Goal: Task Accomplishment & Management: Use online tool/utility

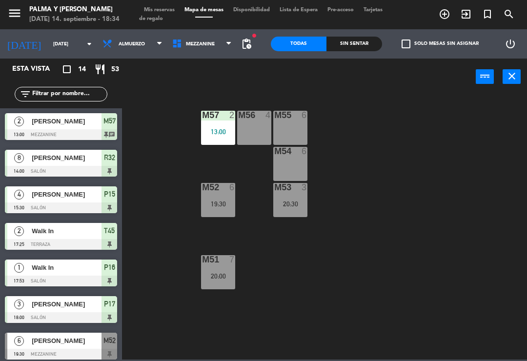
click at [204, 35] on span "Mezzanine" at bounding box center [202, 43] width 70 height 21
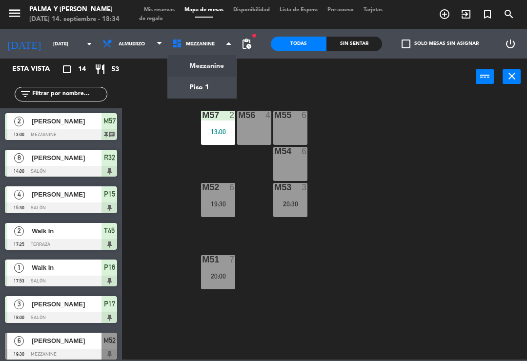
click at [210, 79] on ng-component "menu [PERSON_NAME] y [PERSON_NAME][DATE] 14. septiembre - 18:34 Mis reservas Ma…" at bounding box center [263, 179] width 527 height 359
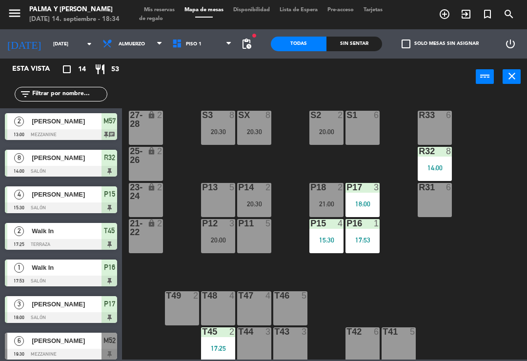
click at [325, 252] on div "P15 4 15:30" at bounding box center [326, 236] width 34 height 34
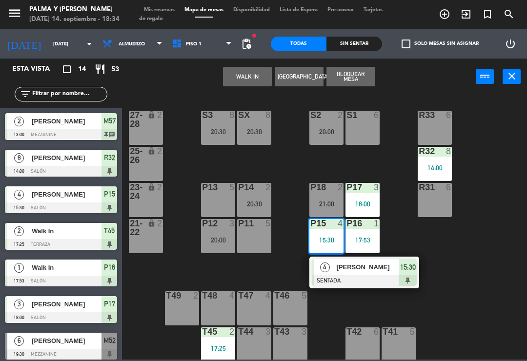
click at [365, 266] on span "[PERSON_NAME]" at bounding box center [368, 267] width 62 height 10
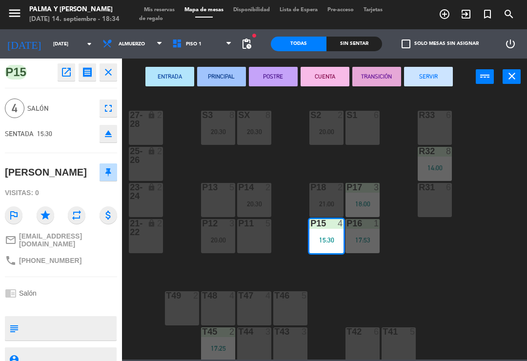
click at [430, 74] on button "SERVIR" at bounding box center [428, 77] width 49 height 20
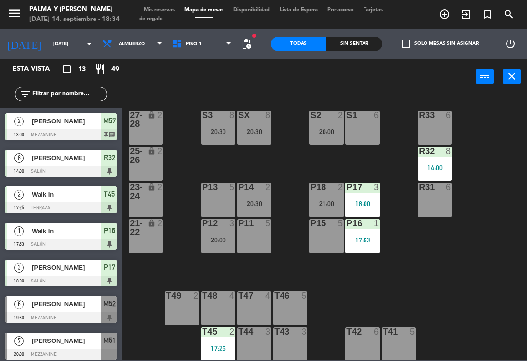
click at [440, 164] on div "14:00" at bounding box center [435, 167] width 34 height 7
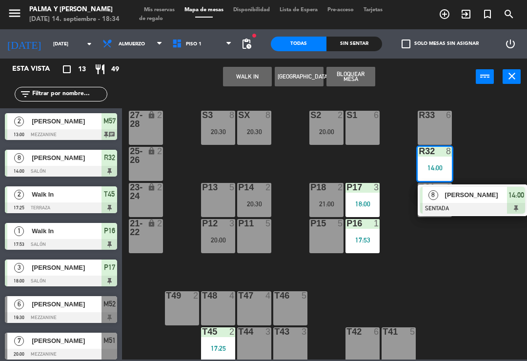
click at [476, 195] on span "[PERSON_NAME]" at bounding box center [476, 195] width 62 height 10
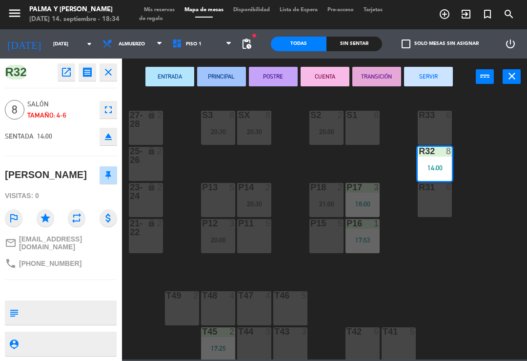
click at [427, 75] on button "SERVIR" at bounding box center [428, 77] width 49 height 20
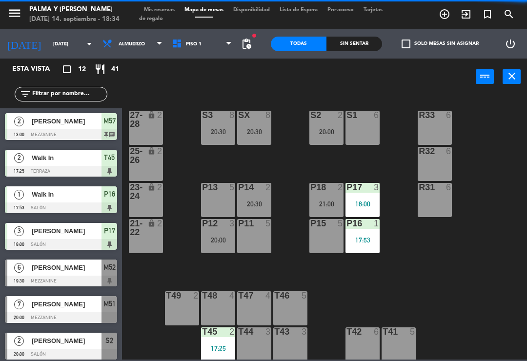
click at [406, 276] on div "R33 6 S1 6 S2 2 20:00 S3 8 20:30 SX 8 20:30 27-28 lock 2 R32 6 25-26 lock 2 P13…" at bounding box center [326, 227] width 399 height 266
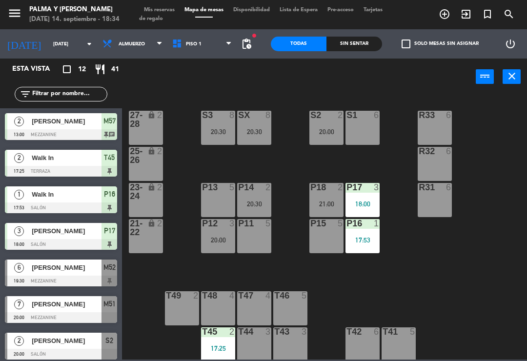
click at [361, 194] on div "P17 3 18:00" at bounding box center [362, 200] width 34 height 34
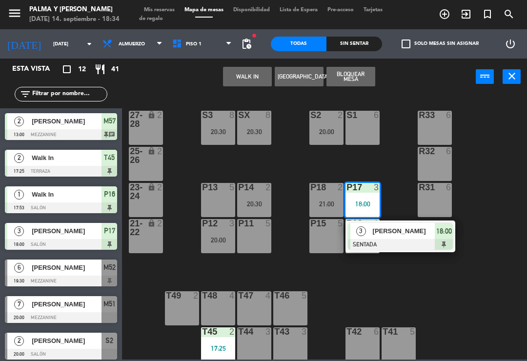
click at [403, 291] on div "R33 6 S1 6 S2 2 20:00 S3 8 20:30 SX 8 20:30 27-28 lock 2 R32 6 25-26 lock 2 P13…" at bounding box center [326, 227] width 399 height 266
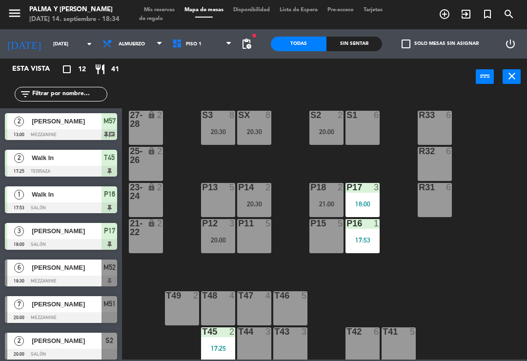
click at [363, 43] on div "Sin sentar" at bounding box center [354, 44] width 56 height 15
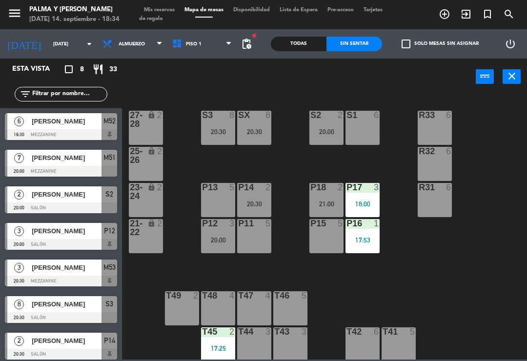
click at [306, 45] on div "Todas" at bounding box center [299, 44] width 56 height 15
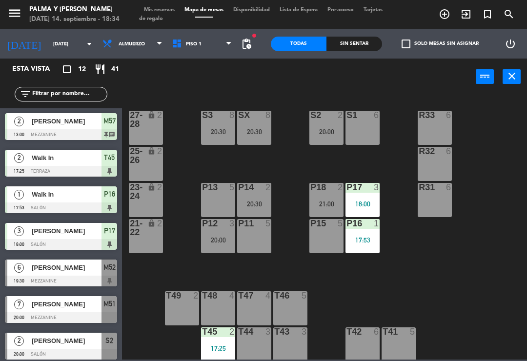
click at [365, 207] on div "18:00" at bounding box center [362, 203] width 34 height 7
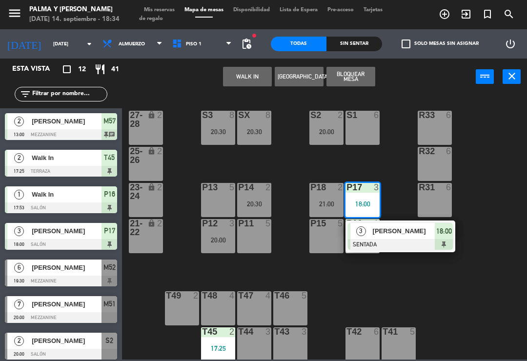
click at [384, 297] on div "R33 6 S1 6 S2 2 20:00 S3 8 20:30 SX 8 20:30 27-28 lock 2 R32 6 25-26 lock 2 P13…" at bounding box center [326, 227] width 399 height 266
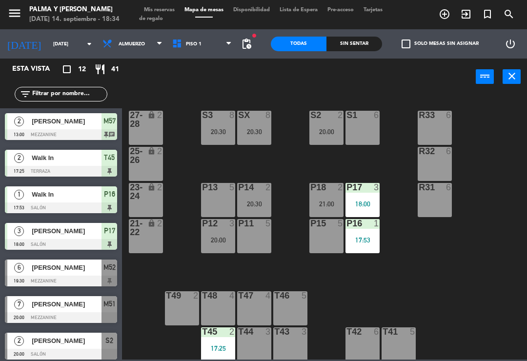
click at [331, 204] on div "21:00" at bounding box center [326, 203] width 34 height 7
click at [334, 298] on div "R33 6 S1 6 S2 2 20:00 S3 8 20:30 SX 8 20:30 27-28 lock 2 R32 6 25-26 lock 2 P13…" at bounding box center [326, 227] width 399 height 266
click at [350, 42] on div "Sin sentar" at bounding box center [354, 44] width 56 height 15
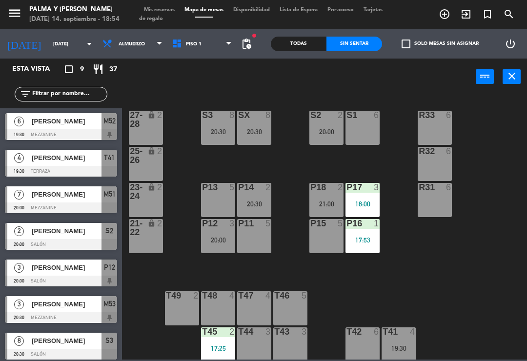
click at [216, 345] on div "17:25" at bounding box center [218, 348] width 34 height 7
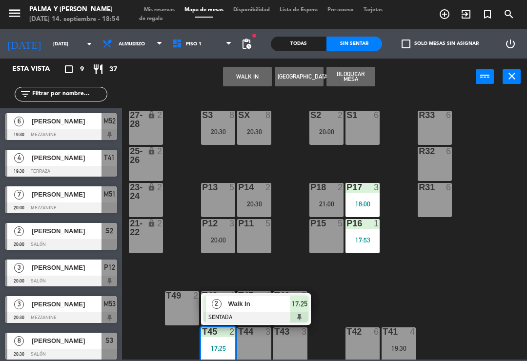
click at [245, 308] on span "Walk In" at bounding box center [259, 304] width 62 height 10
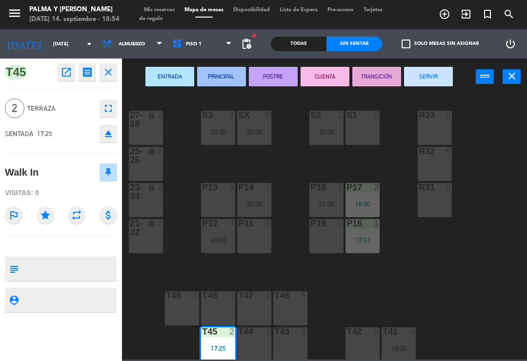
click at [423, 71] on button "SERVIR" at bounding box center [428, 77] width 49 height 20
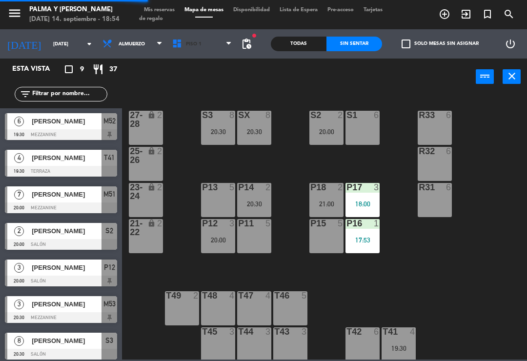
click at [220, 54] on span "Piso 1" at bounding box center [202, 43] width 70 height 21
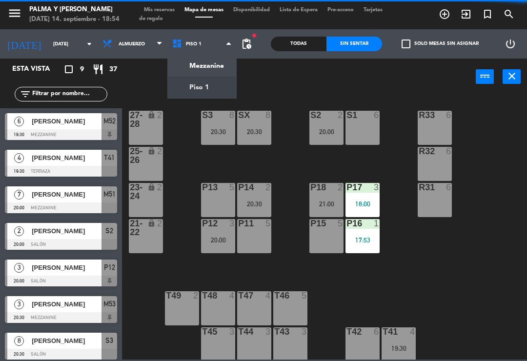
click at [221, 62] on ng-component "menu [PERSON_NAME] y [PERSON_NAME][DATE] 14. septiembre - 18:54 Mis reservas Ma…" at bounding box center [263, 179] width 527 height 359
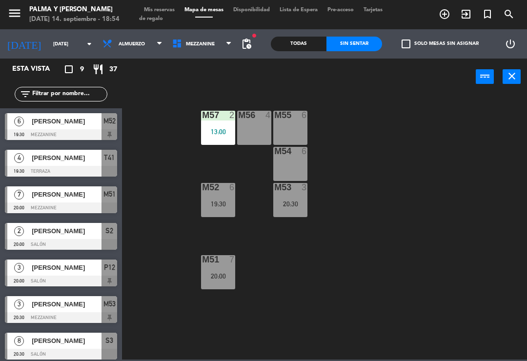
click at [297, 206] on div "20:30" at bounding box center [290, 203] width 34 height 7
click at [351, 277] on div "M57 2 13:00 M56 4 M55 6 M54 6 M52 6 19:30 M53 3 20:30 M51 7 20:00" at bounding box center [326, 227] width 399 height 266
click at [207, 205] on div "19:30" at bounding box center [218, 203] width 34 height 7
click at [299, 282] on div "M57 2 13:00 M56 4 M55 6 M54 6 M52 6 19:30 M53 3 20:30 M51 7 20:00" at bounding box center [326, 227] width 399 height 266
click at [215, 280] on div "M51 7 20:00" at bounding box center [218, 272] width 34 height 34
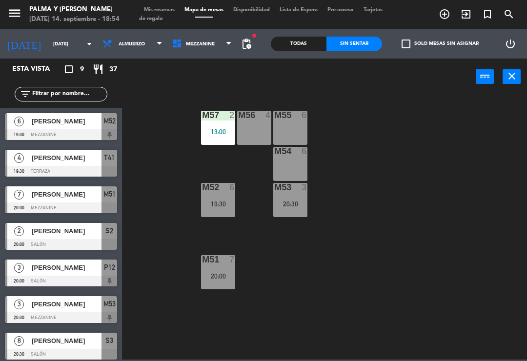
click at [318, 286] on div "M57 2 13:00 M56 4 M55 6 M54 6 M52 6 19:30 M53 3 20:30 M51 7 20:00" at bounding box center [326, 227] width 399 height 266
click at [195, 37] on span "Mezzanine" at bounding box center [202, 43] width 70 height 21
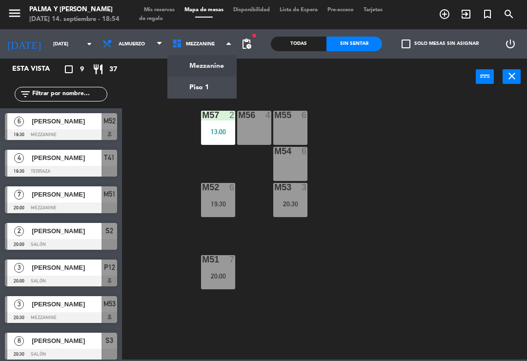
click at [222, 93] on ng-component "menu [PERSON_NAME] y [PERSON_NAME][DATE] 14. septiembre - 18:54 Mis reservas Ma…" at bounding box center [263, 179] width 527 height 359
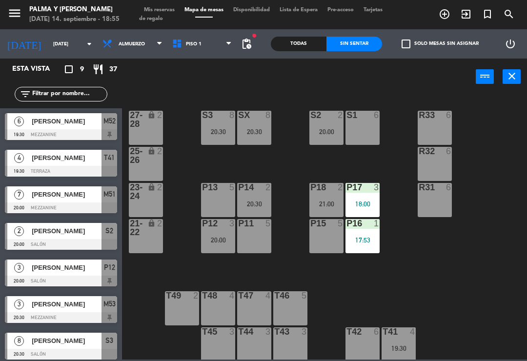
click at [4, 11] on div "menu [PERSON_NAME] y [PERSON_NAME][DATE] 14. septiembre - 18:55" at bounding box center [66, 14] width 132 height 23
click at [79, 97] on input "text" at bounding box center [69, 94] width 76 height 11
click at [501, 122] on div "R33 6 S1 6 S2 2 20:00 S3 8 20:30 SX 8 20:30 27-28 lock 2 R32 6 25-26 lock 2 P13…" at bounding box center [326, 227] width 399 height 266
click at [66, 100] on input "text" at bounding box center [69, 94] width 76 height 11
click at [168, 102] on div "R33 6 S1 6 S2 2 20:00 S3 8 20:30 SX 8 20:30 27-28 lock 2 R32 6 25-26 lock 2 P13…" at bounding box center [326, 227] width 399 height 266
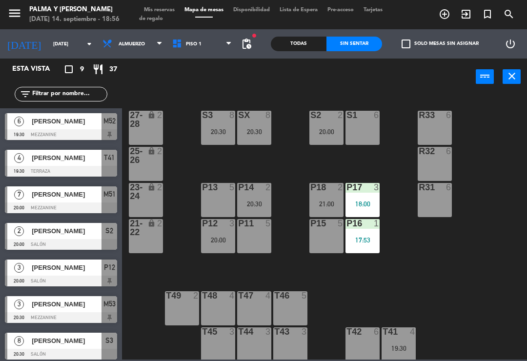
click at [90, 131] on div at bounding box center [61, 134] width 112 height 11
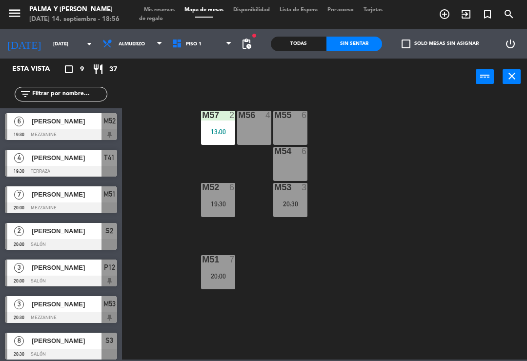
click at [199, 54] on span "Piso 1" at bounding box center [202, 43] width 70 height 21
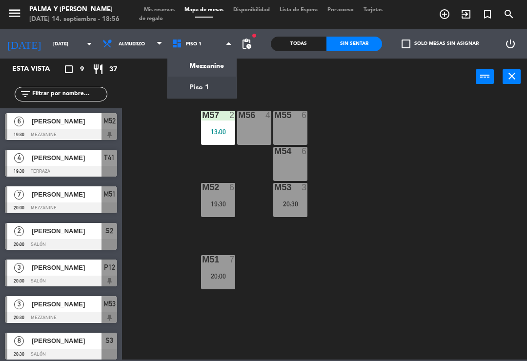
click at [219, 67] on ng-component "menu [PERSON_NAME] y [PERSON_NAME][DATE] 14. septiembre - 18:56 Mis reservas Ma…" at bounding box center [263, 179] width 527 height 359
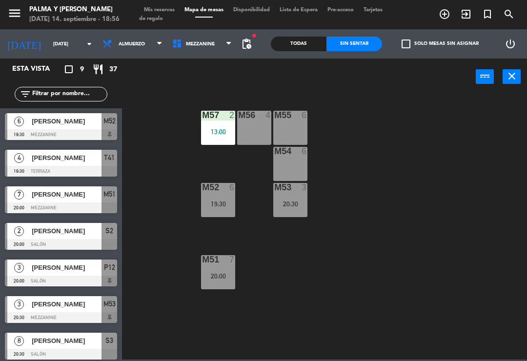
click at [203, 52] on span "Mezzanine" at bounding box center [202, 43] width 70 height 21
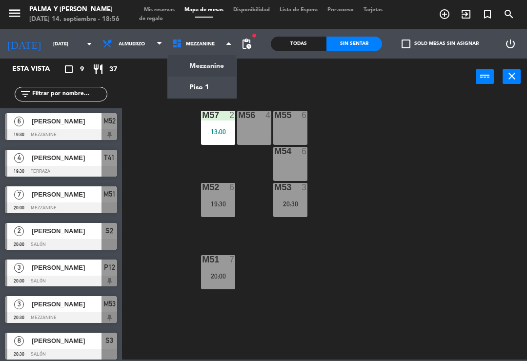
click at [220, 88] on ng-component "menu [PERSON_NAME] y [PERSON_NAME][DATE] 14. septiembre - 18:56 Mis reservas Ma…" at bounding box center [263, 179] width 527 height 359
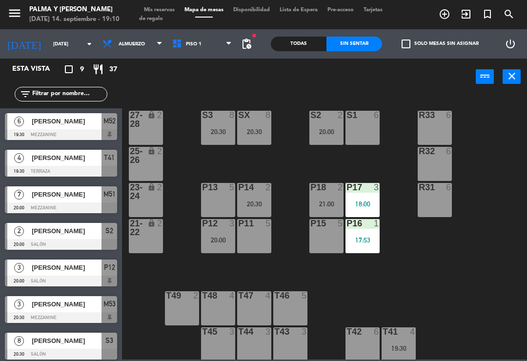
click at [355, 203] on div "18:00" at bounding box center [362, 203] width 34 height 7
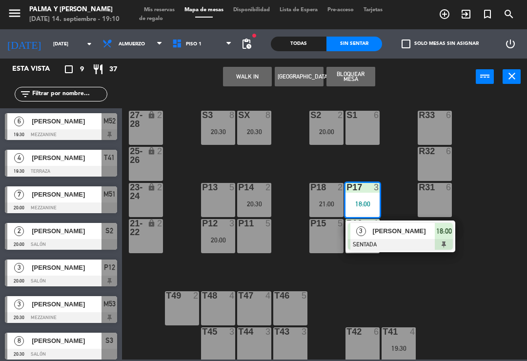
click at [412, 231] on span "[PERSON_NAME]" at bounding box center [404, 231] width 62 height 10
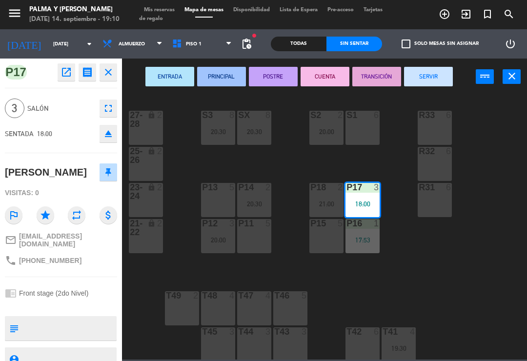
click at [437, 64] on div "ENTRADA PRINCIPAL POSTRE CUENTA TRANSICIÓN SERVIR power_input close" at bounding box center [299, 77] width 354 height 37
click at [442, 67] on button "SERVIR" at bounding box center [428, 77] width 49 height 20
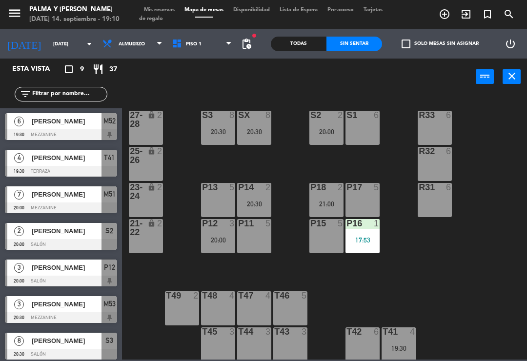
click at [372, 237] on div "17:53" at bounding box center [362, 240] width 34 height 7
click at [512, 322] on div "R33 6 S1 6 S2 2 20:00 S3 8 20:30 SX 8 20:30 27-28 lock 2 R32 6 25-26 lock 2 P13…" at bounding box center [326, 227] width 399 height 266
click at [205, 52] on span "Piso 1" at bounding box center [202, 43] width 70 height 21
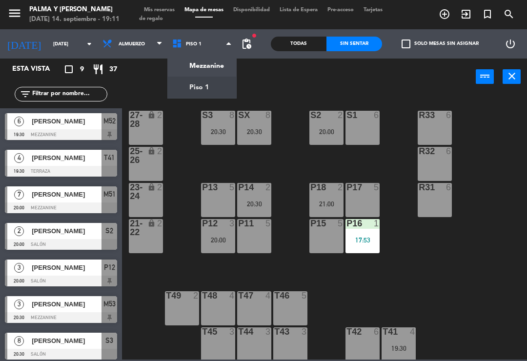
click at [210, 56] on div "Mezzanine Piso 1 Piso 1 Mezzanine Piso 1" at bounding box center [202, 43] width 70 height 29
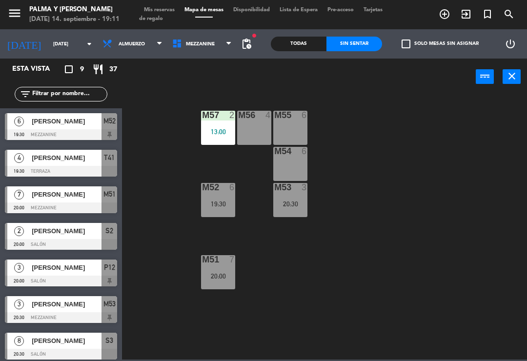
click at [234, 129] on div "13:00" at bounding box center [218, 131] width 34 height 7
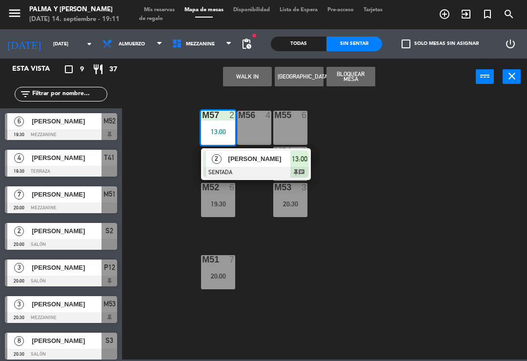
click at [252, 158] on span "[PERSON_NAME]" at bounding box center [259, 159] width 62 height 10
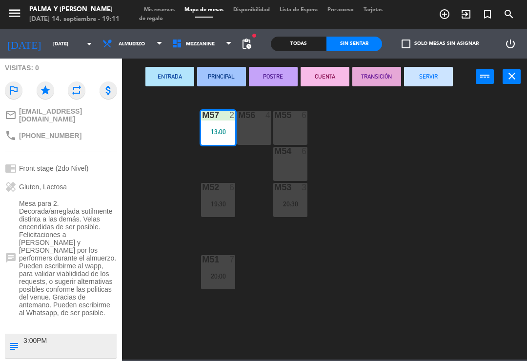
scroll to position [134, 0]
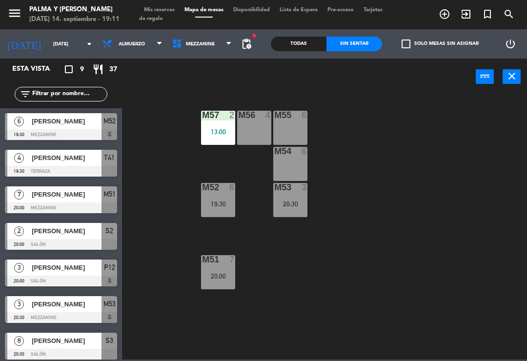
click at [298, 44] on div "Todas" at bounding box center [299, 44] width 56 height 15
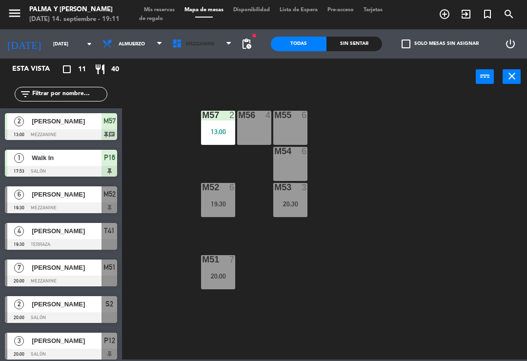
click at [179, 51] on span "Mezzanine" at bounding box center [202, 43] width 70 height 21
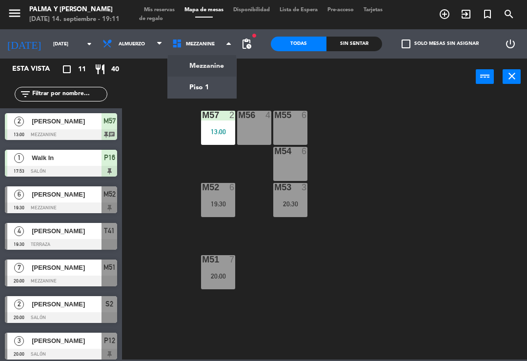
click at [191, 89] on ng-component "menu [PERSON_NAME] y [PERSON_NAME][DATE] 14. septiembre - 19:11 Mis reservas Ma…" at bounding box center [263, 179] width 527 height 359
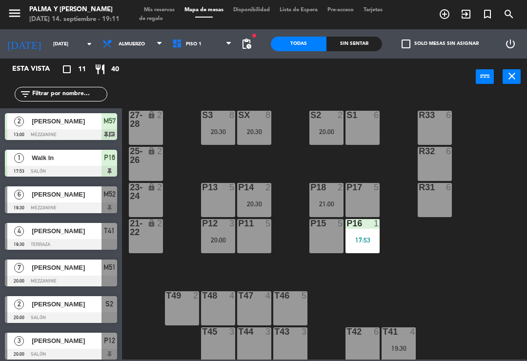
click at [362, 239] on div "17:53" at bounding box center [362, 240] width 34 height 7
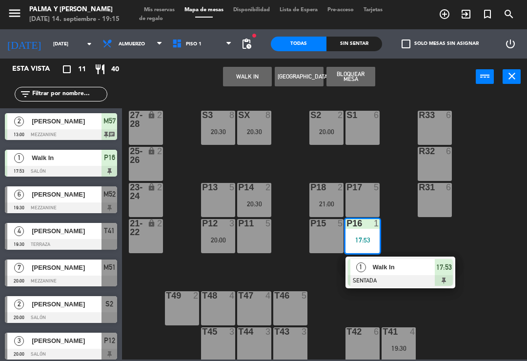
click at [313, 167] on div "R33 6 S1 6 S2 2 20:00 S3 8 20:30 SX 8 20:30 27-28 lock 2 R32 6 25-26 lock 2 P13…" at bounding box center [326, 227] width 399 height 266
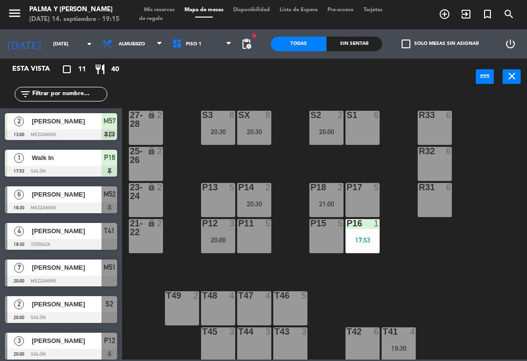
click at [204, 54] on span "Piso 1" at bounding box center [202, 43] width 70 height 21
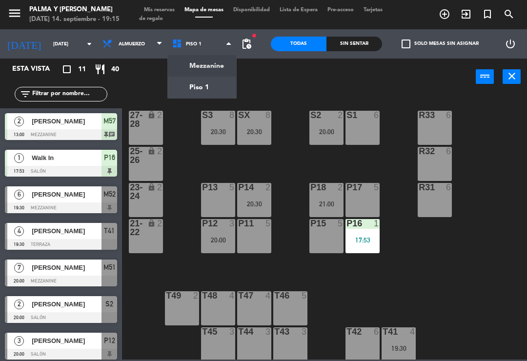
click at [205, 67] on ng-component "menu [PERSON_NAME] y [PERSON_NAME][DATE] 14. septiembre - 19:15 Mis reservas Ma…" at bounding box center [263, 179] width 527 height 359
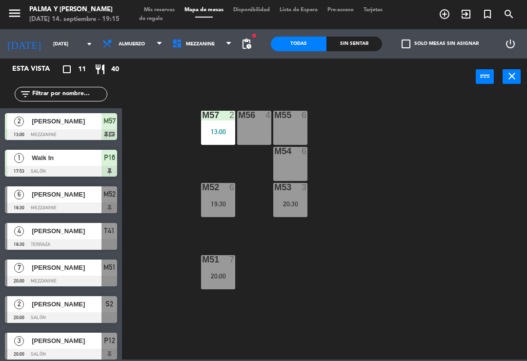
click at [217, 122] on div "M57 2 13:00" at bounding box center [218, 128] width 34 height 34
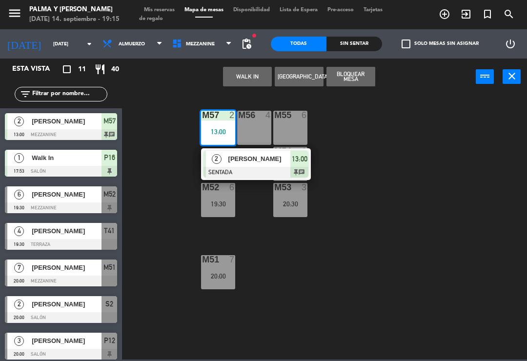
click at [271, 161] on span "[PERSON_NAME]" at bounding box center [259, 159] width 62 height 10
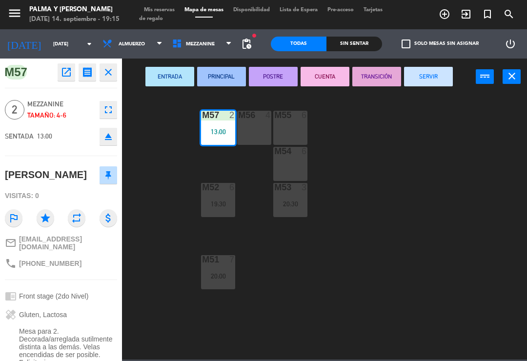
click at [431, 76] on button "SERVIR" at bounding box center [428, 77] width 49 height 20
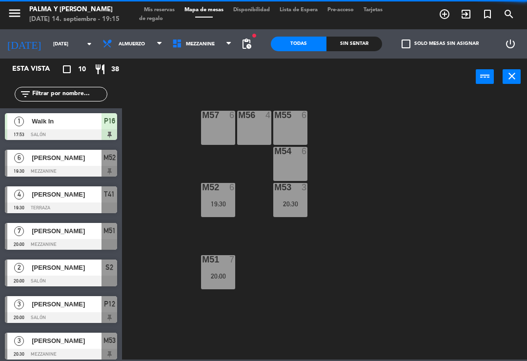
click at [193, 54] on span "Mezzanine" at bounding box center [202, 43] width 70 height 21
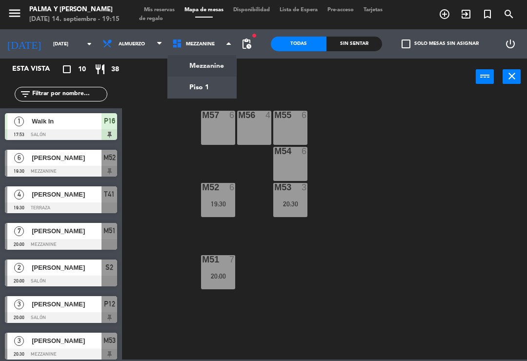
click at [206, 93] on ng-component "menu [PERSON_NAME] y [PERSON_NAME][DATE] 14. septiembre - 19:15 Mis reservas Ma…" at bounding box center [263, 179] width 527 height 359
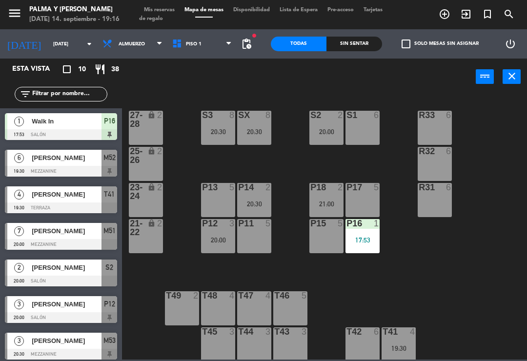
click at [179, 358] on div "R33 6 S1 6 S2 2 20:00 S3 8 20:30 SX 8 20:30 27-28 lock 2 R32 6 25-26 lock 2 P13…" at bounding box center [326, 227] width 399 height 266
click at [365, 44] on div "Sin sentar" at bounding box center [354, 44] width 56 height 15
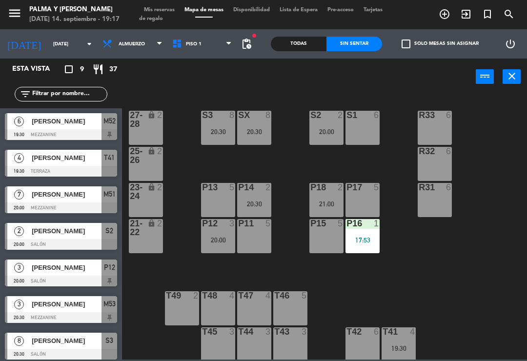
click at [443, 211] on div "R31 6" at bounding box center [435, 200] width 34 height 34
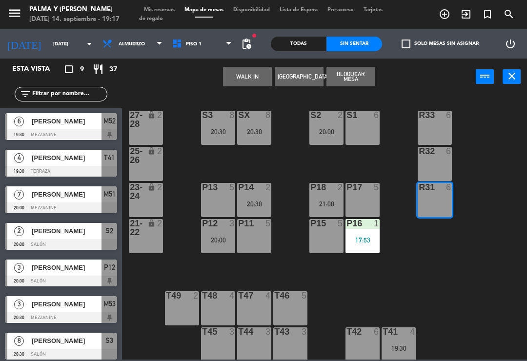
click at [438, 153] on div at bounding box center [435, 151] width 16 height 9
click at [436, 116] on div at bounding box center [435, 115] width 16 height 9
click at [444, 111] on div "6" at bounding box center [451, 115] width 16 height 9
click at [452, 128] on div "R33 6" at bounding box center [435, 128] width 34 height 34
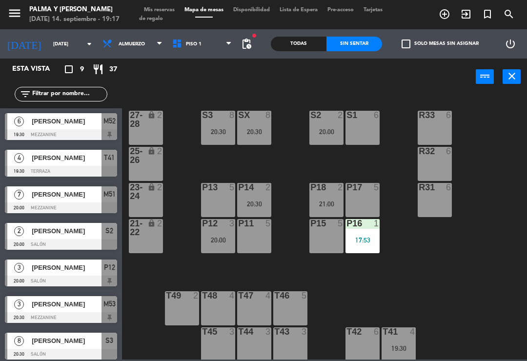
click at [444, 163] on div "R32 6" at bounding box center [435, 164] width 34 height 34
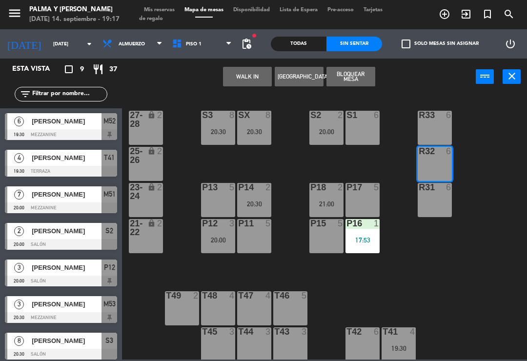
click at [445, 161] on div "R32 6" at bounding box center [435, 164] width 34 height 34
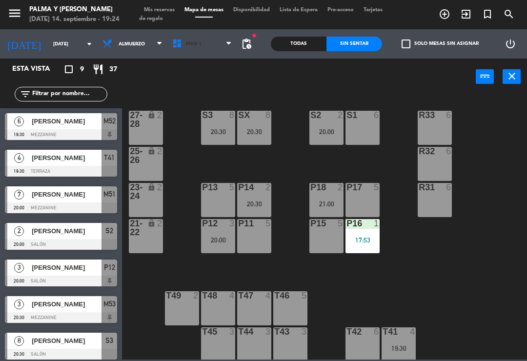
click at [189, 42] on span "Piso 1" at bounding box center [194, 43] width 16 height 5
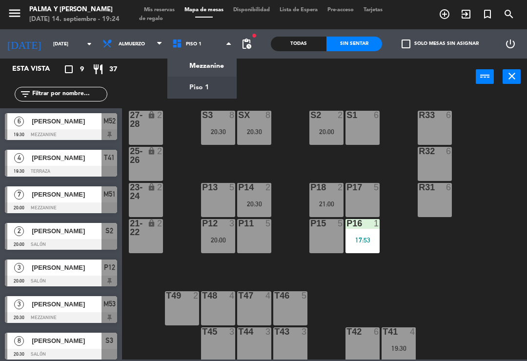
click at [200, 65] on ng-component "menu [PERSON_NAME] y [PERSON_NAME][DATE] 14. septiembre - 19:24 Mis reservas Ma…" at bounding box center [263, 179] width 527 height 359
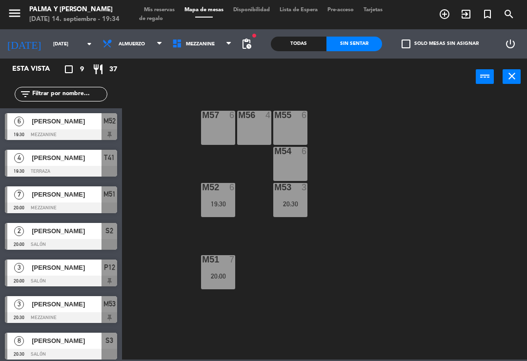
scroll to position [0, 0]
click at [80, 127] on div "[PERSON_NAME]" at bounding box center [66, 121] width 71 height 16
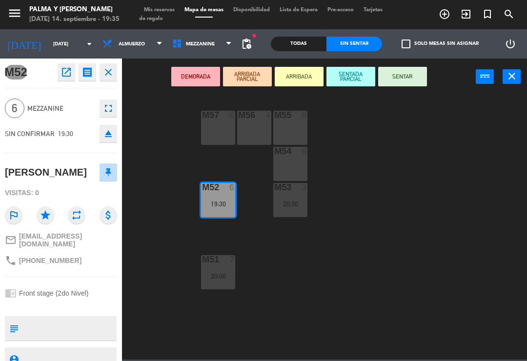
click at [411, 80] on button "SENTAR" at bounding box center [402, 77] width 49 height 20
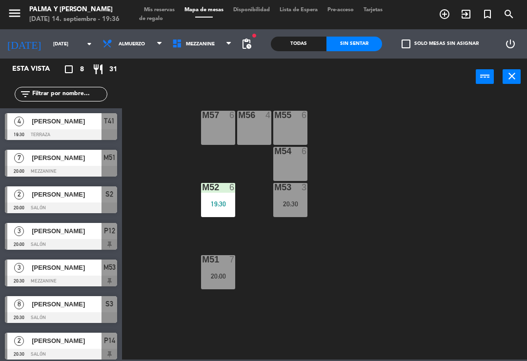
click at [200, 53] on span "Mezzanine" at bounding box center [202, 43] width 70 height 21
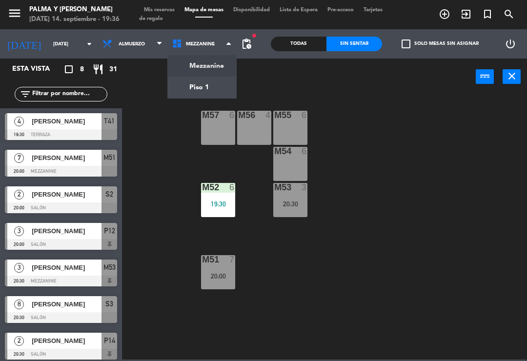
click at [193, 81] on ng-component "menu [PERSON_NAME] y [PERSON_NAME][DATE] 14. septiembre - 19:36 Mis reservas Ma…" at bounding box center [263, 179] width 527 height 359
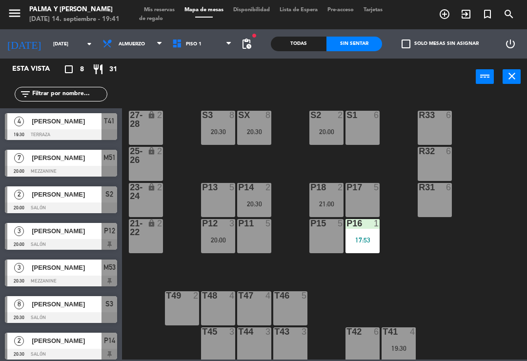
click at [71, 99] on input "text" at bounding box center [69, 94] width 76 height 11
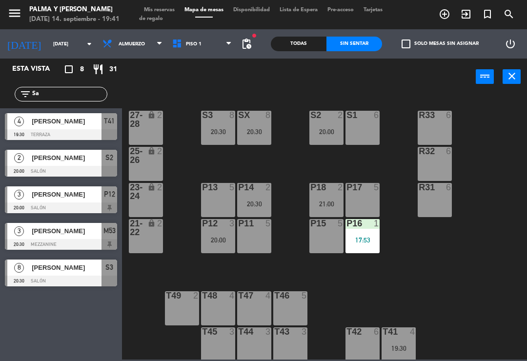
type input "S"
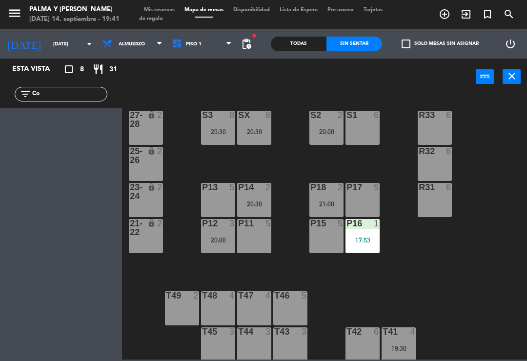
type input "C"
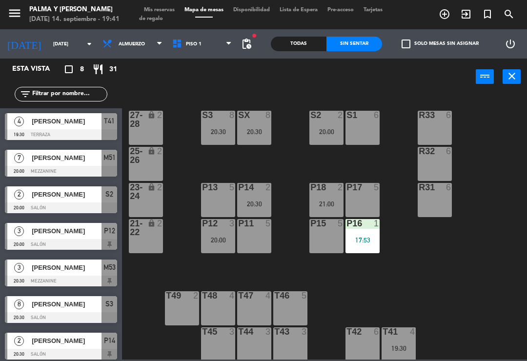
click at [377, 80] on div "power_input close" at bounding box center [299, 77] width 354 height 37
click at [75, 131] on div at bounding box center [61, 134] width 112 height 11
click at [336, 198] on div "P18 2 21:00" at bounding box center [326, 200] width 34 height 34
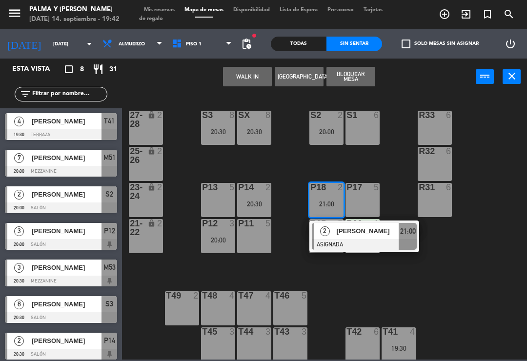
click at [376, 231] on span "[PERSON_NAME]" at bounding box center [368, 231] width 62 height 10
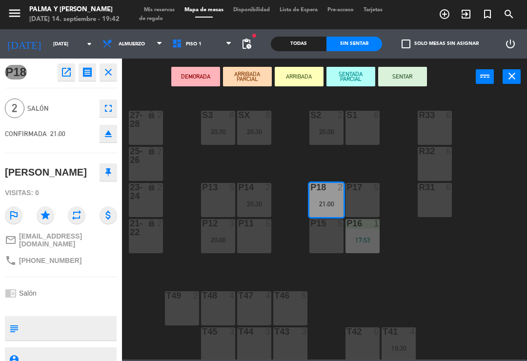
click at [258, 235] on div "P11 5" at bounding box center [254, 236] width 34 height 34
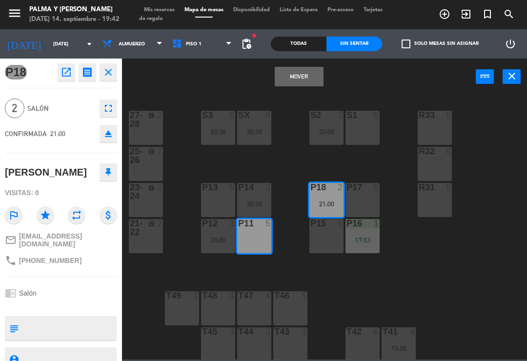
click at [311, 73] on button "Mover" at bounding box center [299, 77] width 49 height 20
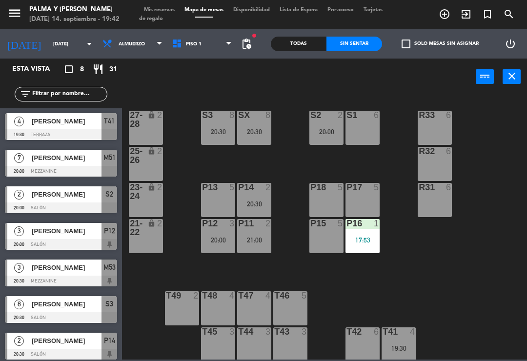
scroll to position [41, 0]
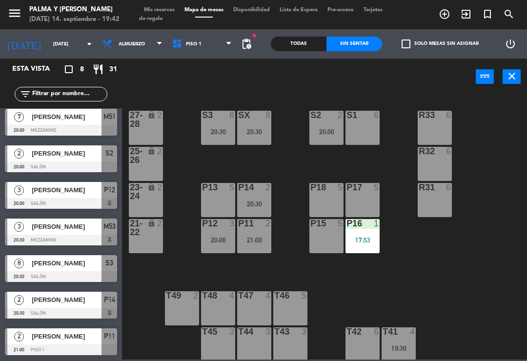
click at [399, 345] on div "19:30" at bounding box center [398, 348] width 34 height 7
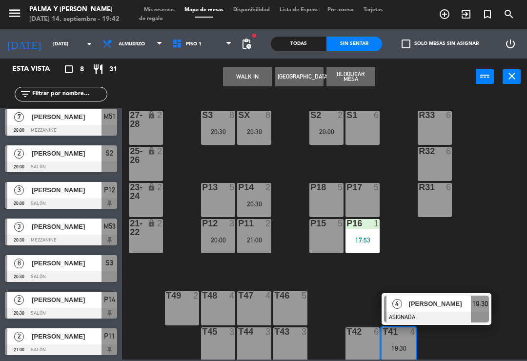
click at [428, 303] on span "[PERSON_NAME]" at bounding box center [440, 304] width 62 height 10
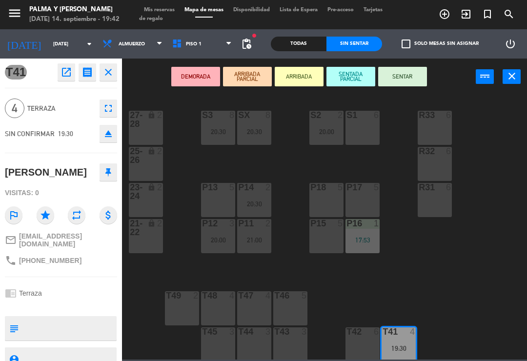
click at [326, 200] on div "P18 5" at bounding box center [326, 200] width 34 height 34
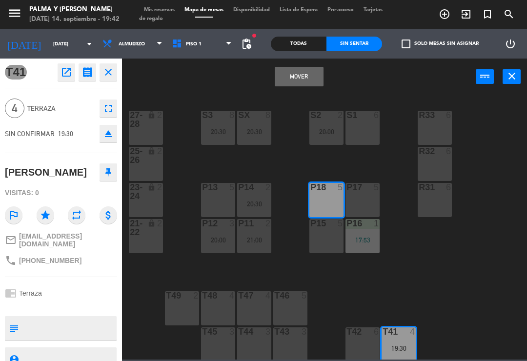
click at [315, 79] on button "Mover" at bounding box center [299, 77] width 49 height 20
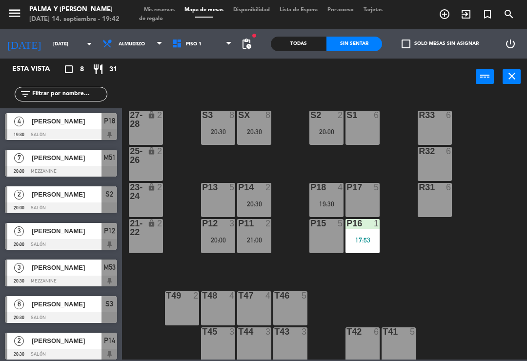
click at [323, 200] on div "19:30" at bounding box center [326, 203] width 34 height 7
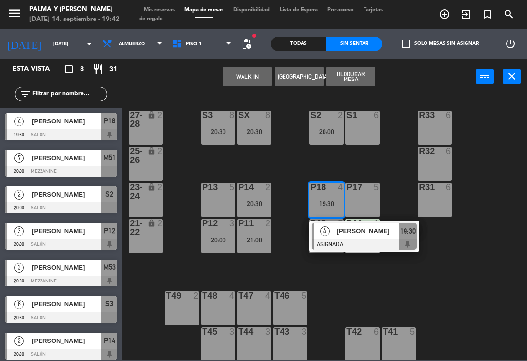
click at [361, 239] on div "[PERSON_NAME]" at bounding box center [367, 231] width 63 height 16
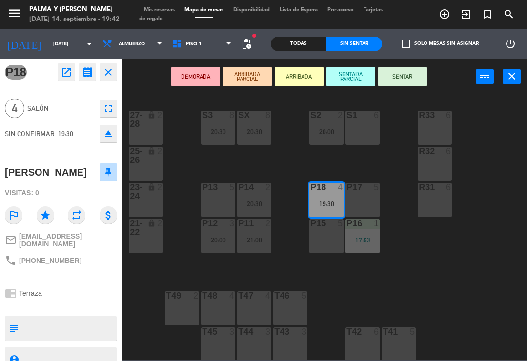
click at [405, 75] on button "SENTAR" at bounding box center [402, 77] width 49 height 20
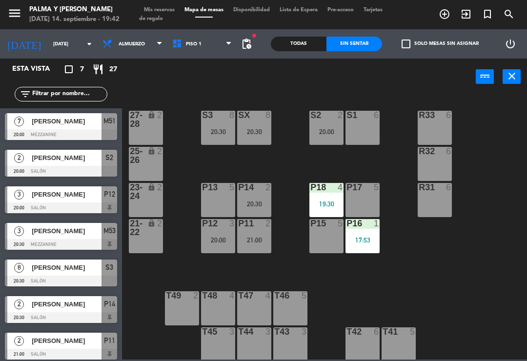
click at [457, 284] on div "R33 6 S1 6 S2 2 20:00 S3 8 20:30 SX 8 20:30 27-28 lock 2 R32 6 25-26 lock 2 P13…" at bounding box center [326, 227] width 399 height 266
click at [192, 44] on span "Piso 1" at bounding box center [194, 43] width 16 height 5
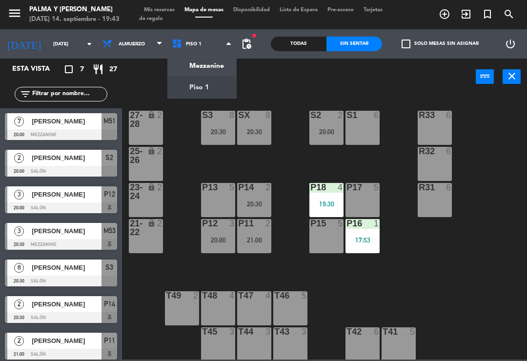
click at [211, 70] on ng-component "menu [PERSON_NAME] y [PERSON_NAME][DATE] 14. septiembre - 19:43 Mis reservas Ma…" at bounding box center [263, 179] width 527 height 359
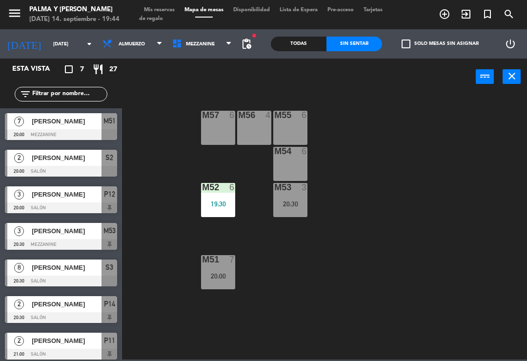
click at [177, 21] on span "Tarjetas de regalo" at bounding box center [260, 14] width 243 height 14
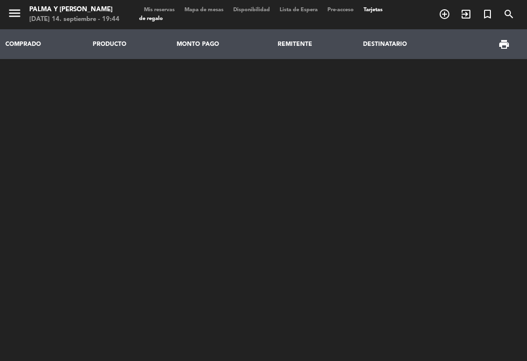
click at [212, 3] on div "menu [PERSON_NAME] y [PERSON_NAME][DATE] 14. septiembre - 19:44 Mis reservas Ma…" at bounding box center [263, 14] width 527 height 29
click at [206, 9] on span "Mapa de mesas" at bounding box center [203, 9] width 49 height 5
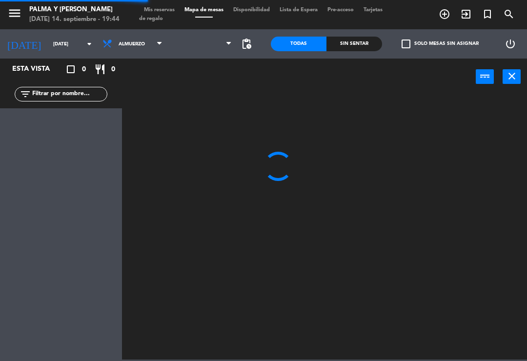
click at [208, 13] on span "Mapa de mesas" at bounding box center [203, 9] width 49 height 5
